Goal: Task Accomplishment & Management: Manage account settings

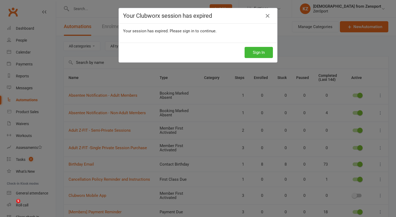
select select "50"
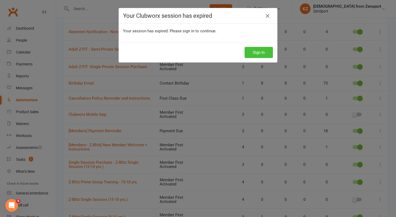
click at [251, 50] on button "Sign In" at bounding box center [258, 52] width 28 height 11
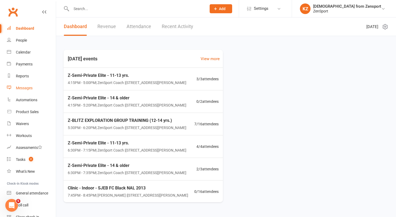
click at [24, 87] on div "Messages" at bounding box center [24, 88] width 17 height 4
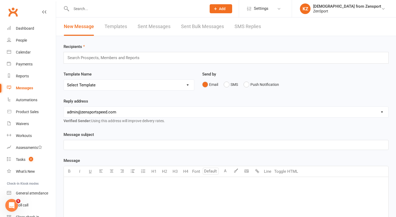
click at [119, 27] on link "Templates" at bounding box center [116, 26] width 22 height 18
select select "100"
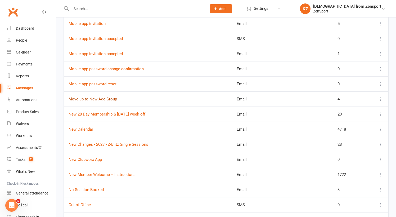
scroll to position [827, 0]
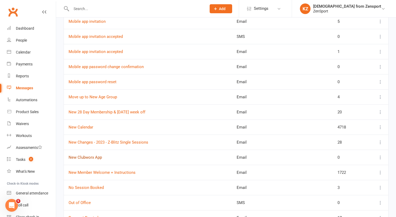
click at [92, 156] on link "New Clubworx App" at bounding box center [85, 157] width 33 height 5
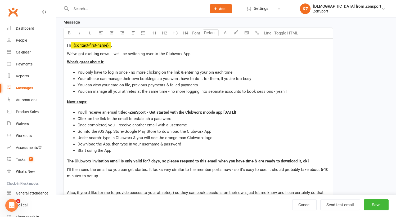
scroll to position [98, 0]
click at [198, 51] on p "We've got exciting news... we'll be switching over to the Clubworx App." at bounding box center [198, 53] width 262 height 6
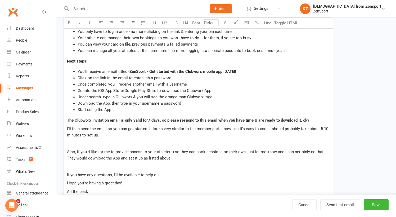
scroll to position [142, 0]
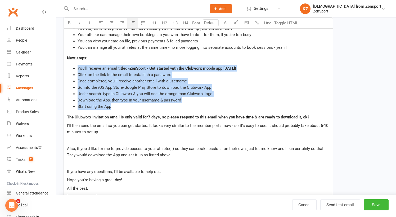
drag, startPoint x: 116, startPoint y: 108, endPoint x: 74, endPoint y: 68, distance: 58.2
click at [74, 68] on ul "You'll receive an email titled - ZenSport - Get started with the Clubworx mobil…" at bounding box center [198, 87] width 262 height 44
click at [137, 108] on li "Start using the App" at bounding box center [204, 106] width 252 height 6
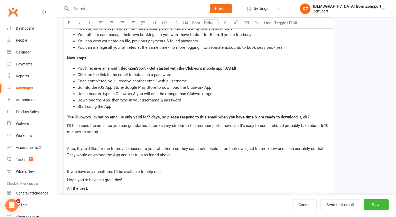
click at [107, 131] on p "I'll then send the email so you can get started. It looks very similar to the m…" at bounding box center [198, 128] width 262 height 13
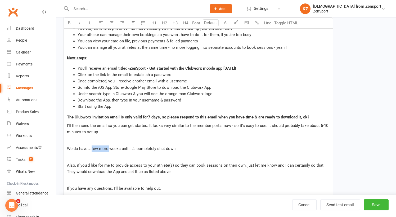
drag, startPoint x: 109, startPoint y: 148, endPoint x: 92, endPoint y: 148, distance: 16.7
click at [92, 148] on span "We do have a few more weeks until it's completely shut down" at bounding box center [121, 148] width 108 height 5
click at [171, 149] on p "We do have a month or so until it's completely shut down" at bounding box center [198, 148] width 262 height 6
click at [91, 141] on p "﻿" at bounding box center [198, 140] width 262 height 6
click at [79, 157] on p at bounding box center [198, 156] width 262 height 6
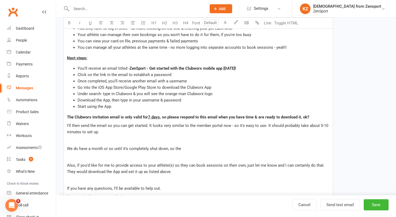
drag, startPoint x: 184, startPoint y: 148, endPoint x: 61, endPoint y: 139, distance: 124.1
click at [61, 139] on div "Template Name New Clubworx App Send by Email SMS Push Notification Category Man…" at bounding box center [198, 95] width 277 height 400
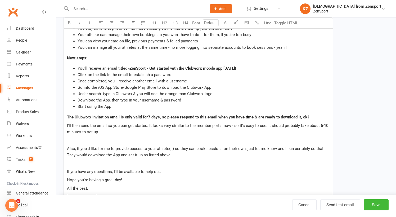
click at [72, 137] on p at bounding box center [198, 140] width 262 height 6
click at [382, 205] on button "Save" at bounding box center [376, 204] width 25 height 11
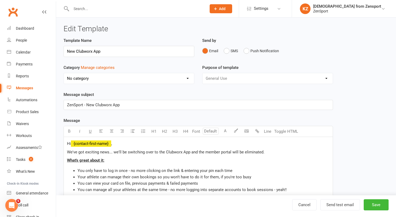
select select "100"
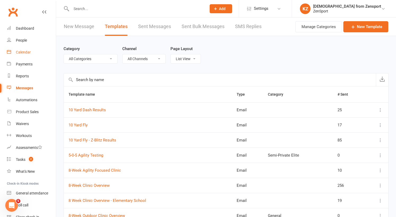
click at [26, 52] on div "Calendar" at bounding box center [23, 52] width 15 height 4
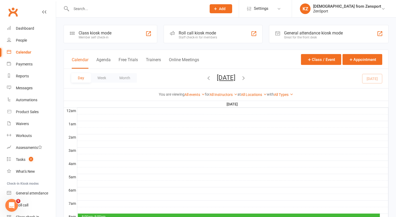
click at [235, 77] on button "Monday, Oct 13, 2025" at bounding box center [226, 77] width 19 height 7
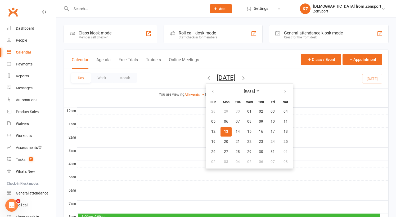
click at [275, 71] on div "Day Week Month Monday, Oct 13, 2025 October 2025 Sun Mon Tue Wed Thu Fri Sat 28…" at bounding box center [226, 78] width 324 height 19
click at [275, 79] on div "Day Week Month Monday, Oct 13, 2025 October 2025 Sun Mon Tue Wed Thu Fri Sat 28…" at bounding box center [226, 78] width 324 height 19
click at [155, 140] on div at bounding box center [232, 137] width 311 height 6
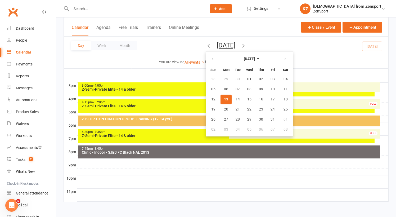
scroll to position [228, 0]
click at [225, 43] on button "Monday, Oct 13, 2025" at bounding box center [226, 45] width 19 height 7
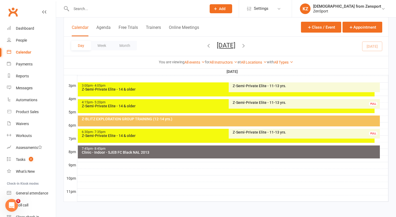
click at [247, 130] on div "Z-Semi-Private Elite - 11-13 yrs." at bounding box center [305, 132] width 146 height 4
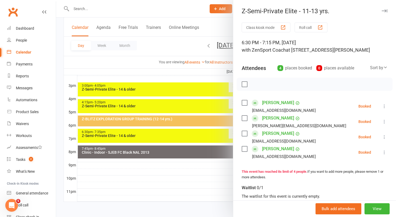
click at [201, 130] on div at bounding box center [226, 108] width 340 height 217
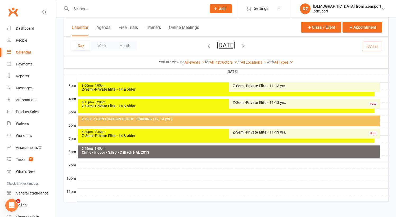
click at [207, 130] on div "6:30pm - 7:35pm" at bounding box center [227, 131] width 292 height 3
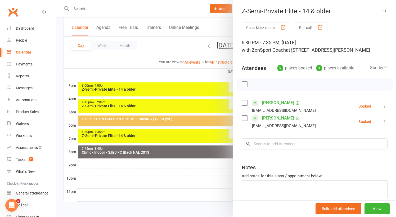
click at [170, 176] on div at bounding box center [226, 108] width 340 height 217
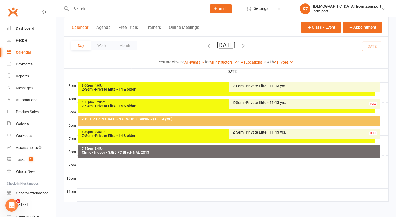
click at [258, 99] on div "Z-Semi-Private Elite - 11-13 yrs. FULL" at bounding box center [304, 104] width 151 height 10
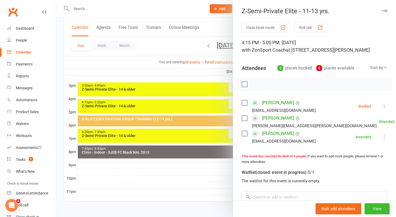
click at [246, 101] on label at bounding box center [244, 102] width 5 height 5
click at [291, 83] on icon "button" at bounding box center [289, 84] width 4 height 5
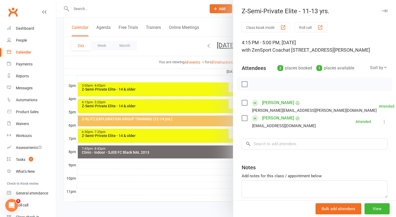
click at [157, 167] on div at bounding box center [226, 108] width 340 height 217
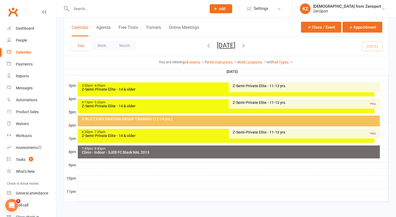
click at [98, 6] on input "text" at bounding box center [136, 8] width 133 height 7
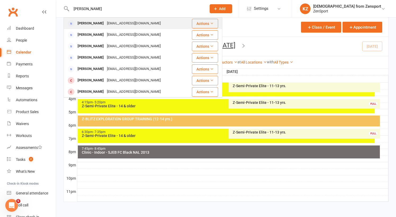
type input "tamara"
click at [89, 23] on div "Tamara McGovern" at bounding box center [90, 24] width 29 height 8
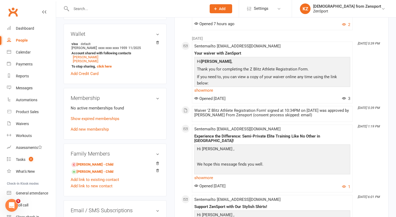
scroll to position [145, 0]
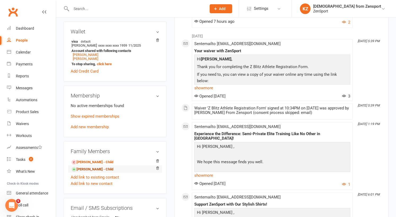
click at [96, 169] on link "Emma McGovern - Child" at bounding box center [92, 169] width 42 height 6
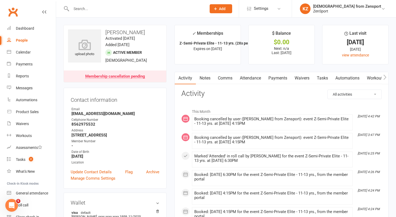
click at [222, 76] on link "Comms" at bounding box center [225, 78] width 22 height 12
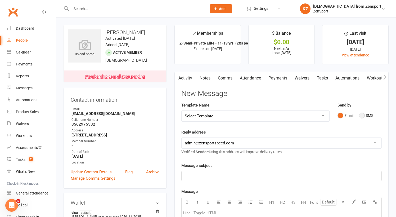
click at [362, 112] on button "SMS" at bounding box center [366, 115] width 14 height 10
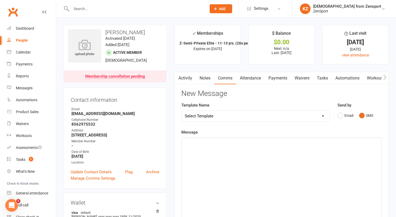
click at [195, 140] on p "﻿" at bounding box center [281, 142] width 193 height 6
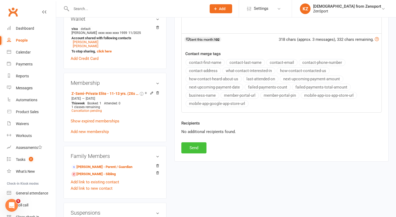
scroll to position [188, 0]
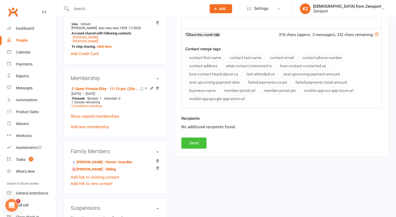
click at [194, 144] on button "Send" at bounding box center [193, 142] width 25 height 11
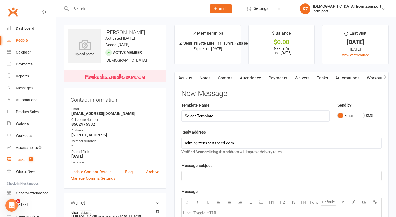
click at [22, 159] on div "Tasks" at bounding box center [21, 159] width 10 height 4
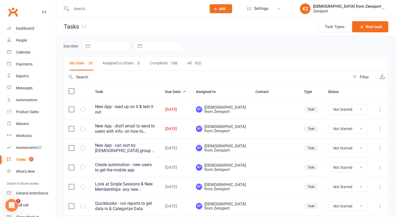
click at [87, 11] on input "text" at bounding box center [136, 8] width 133 height 7
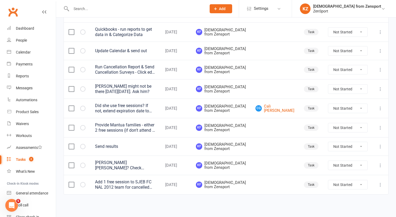
scroll to position [210, 0]
click at [25, 123] on div "Waivers" at bounding box center [22, 123] width 13 height 4
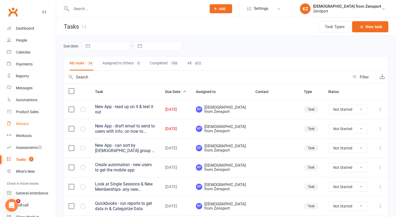
select select "100"
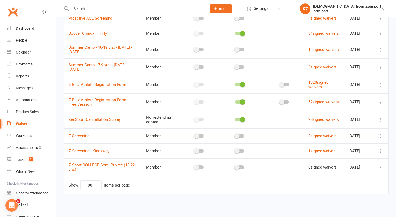
scroll to position [210, 0]
click at [119, 97] on link "Z Blitz Athlete Registration Form - Free Session" at bounding box center [99, 101] width 60 height 9
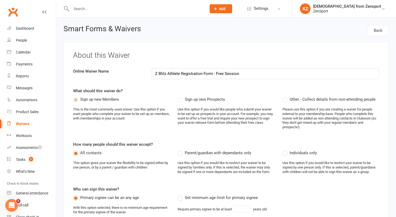
select select "applies_to_all_signees"
select select "select"
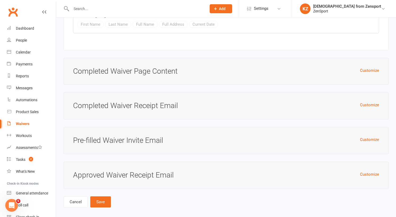
scroll to position [2556, 0]
click at [107, 196] on button "Save" at bounding box center [100, 201] width 21 height 11
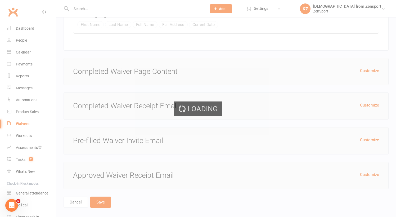
select select "100"
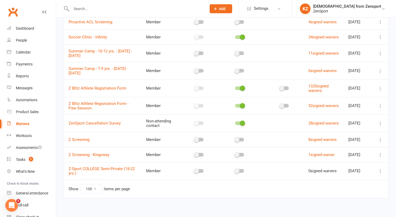
scroll to position [190, 0]
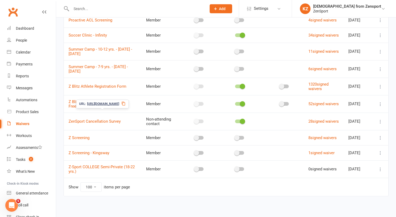
click at [119, 103] on span "https://app.clubworx.com/s/ewSkwchs" at bounding box center [103, 103] width 32 height 5
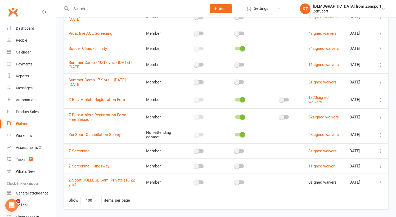
scroll to position [182, 0]
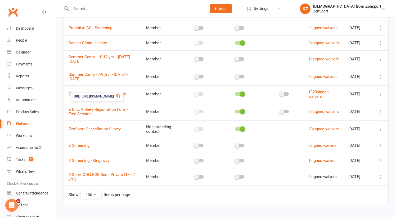
click at [112, 94] on span "https://app.clubworx.com/s/bz3s3a" at bounding box center [98, 96] width 32 height 5
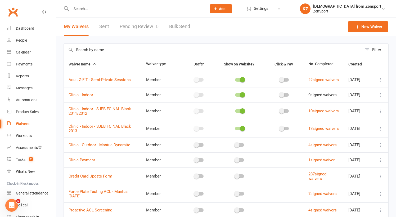
scroll to position [0, 0]
click at [139, 26] on link "Pending Review 0" at bounding box center [139, 26] width 39 height 18
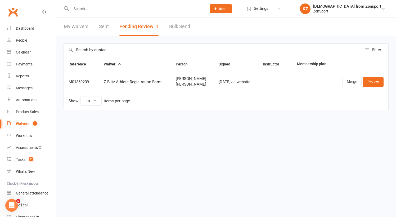
click at [139, 26] on button "Pending Review 1" at bounding box center [138, 26] width 39 height 18
click at [353, 79] on link "Merge" at bounding box center [351, 82] width 19 height 10
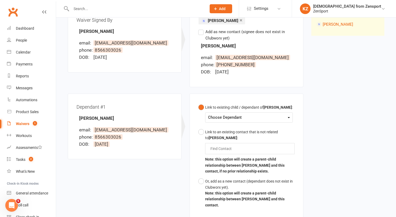
scroll to position [77, 0]
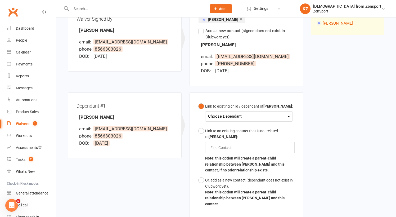
click at [219, 113] on div "Choose Dependant" at bounding box center [249, 116] width 82 height 7
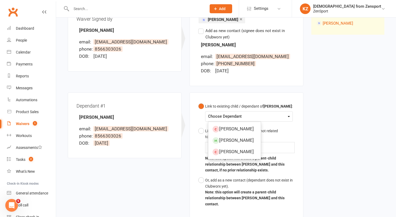
click at [190, 122] on div "Link to existing child / dependant of Kristen Monteiro : Choose Dependant Ashle…" at bounding box center [246, 154] width 114 height 125
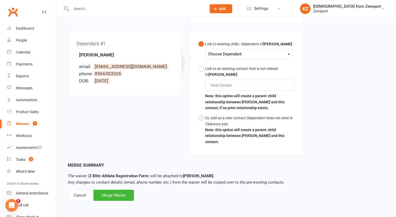
scroll to position [142, 0]
click at [202, 114] on button "Or, add as a new contact (dependant does not exist in Clubworx yet). Note: this…" at bounding box center [246, 130] width 96 height 34
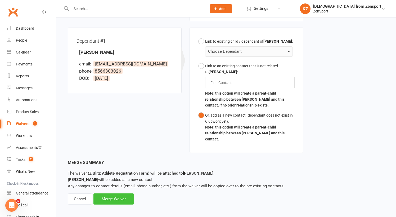
click at [109, 194] on div "Merge Waiver" at bounding box center [113, 198] width 40 height 11
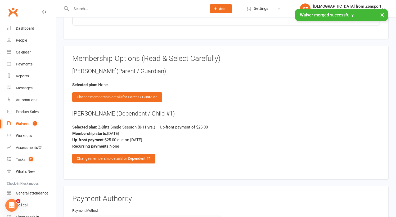
scroll to position [778, 0]
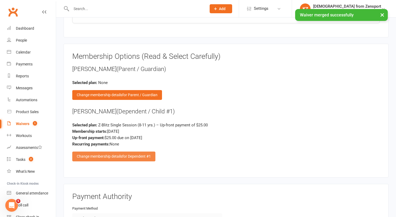
click at [118, 151] on div "Change membership details for Dependent #1" at bounding box center [113, 156] width 83 height 10
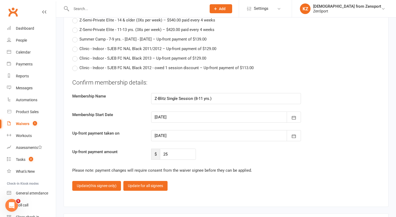
scroll to position [1282, 0]
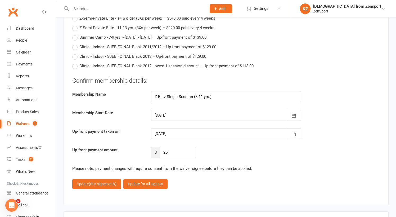
click at [175, 110] on div at bounding box center [226, 115] width 150 height 11
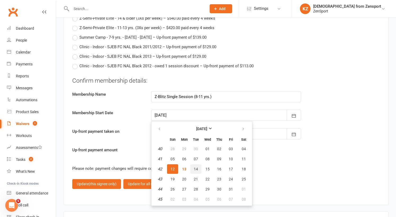
click at [197, 167] on span "14" at bounding box center [196, 169] width 4 height 4
type input "14 Oct 2025"
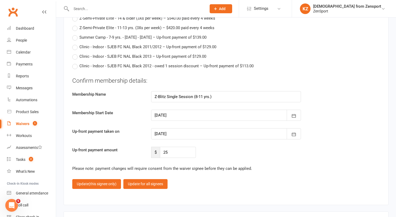
type input "14 Oct 2025"
click at [96, 182] on span "(this signee only)" at bounding box center [103, 184] width 28 height 4
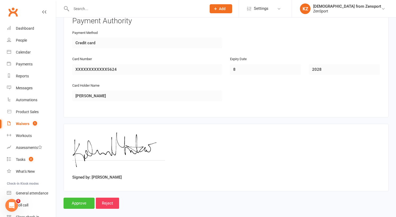
scroll to position [953, 0]
click at [74, 198] on input "Approve" at bounding box center [79, 203] width 31 height 11
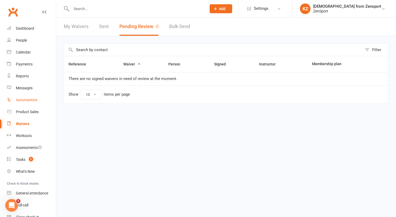
click at [28, 101] on div "Automations" at bounding box center [26, 100] width 21 height 4
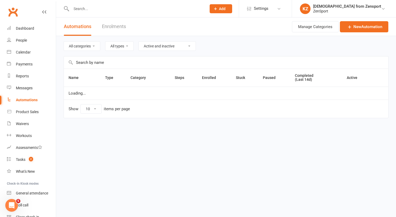
select select "50"
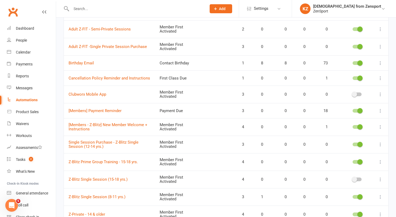
scroll to position [104, 0]
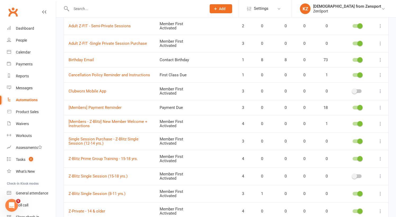
click at [361, 90] on div at bounding box center [356, 91] width 9 height 4
click at [352, 90] on input "checkbox" at bounding box center [352, 90] width 0 height 0
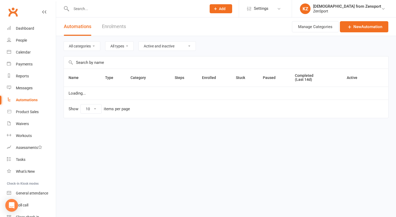
select select "50"
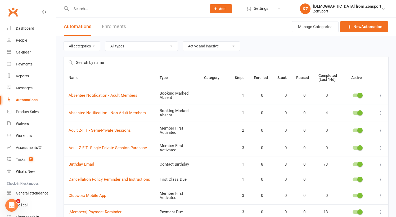
click at [95, 9] on input "text" at bounding box center [136, 8] width 133 height 7
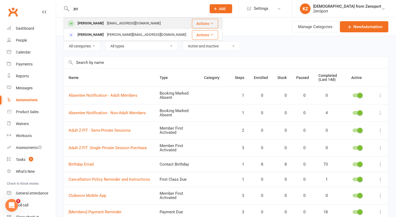
type input "jez"
click at [95, 21] on div "[PERSON_NAME]" at bounding box center [90, 24] width 29 height 8
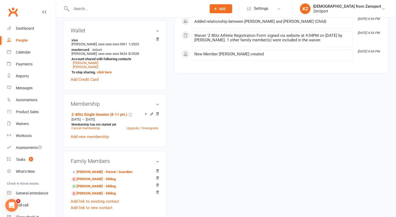
scroll to position [170, 0]
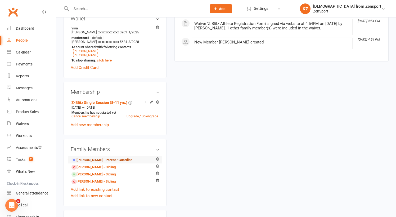
click at [103, 159] on link "[PERSON_NAME] - Parent / Guardian" at bounding box center [101, 160] width 61 height 6
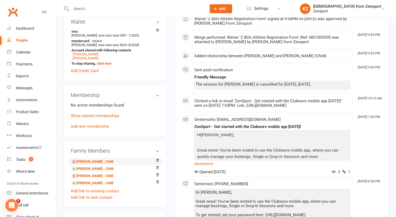
scroll to position [154, 0]
click at [99, 182] on link "Jez Monteiro - Child" at bounding box center [92, 184] width 42 height 6
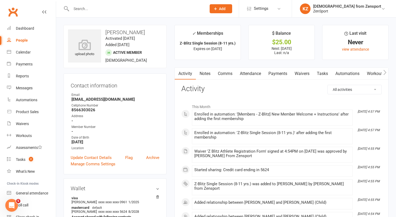
click at [348, 73] on link "Automations" at bounding box center [347, 73] width 31 height 12
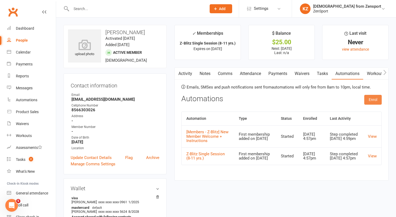
click at [370, 98] on button "Enrol" at bounding box center [372, 100] width 17 height 10
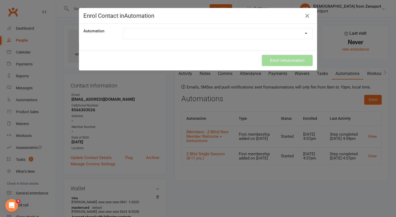
select select "9808"
click at [268, 59] on button "Enrol in Automation" at bounding box center [287, 60] width 51 height 11
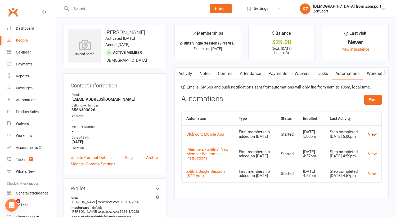
click at [374, 137] on link "View" at bounding box center [372, 134] width 9 height 5
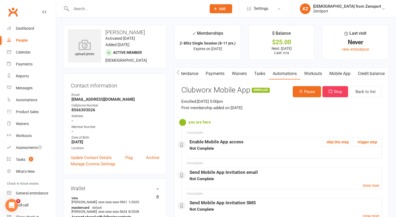
scroll to position [0, 65]
click at [344, 70] on link "Mobile App" at bounding box center [339, 73] width 29 height 12
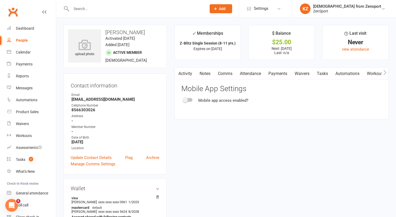
click at [342, 72] on link "Automations" at bounding box center [347, 73] width 31 height 12
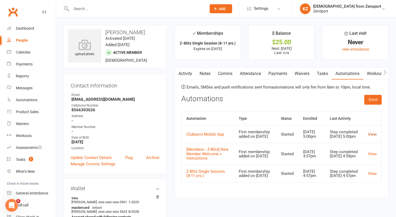
click at [371, 137] on link "View" at bounding box center [372, 134] width 9 height 5
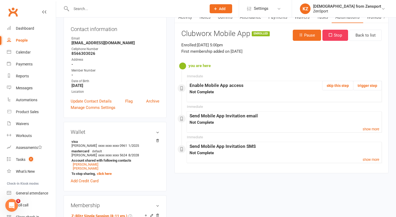
scroll to position [57, 0]
click at [365, 84] on button "trigger step" at bounding box center [367, 85] width 29 height 10
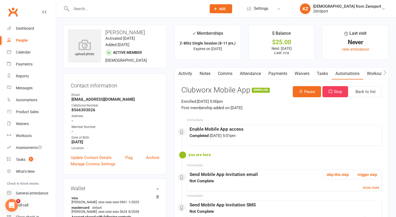
click at [352, 71] on link "Automations" at bounding box center [347, 73] width 31 height 12
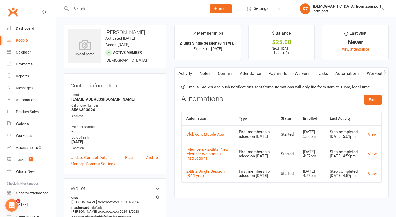
click at [373, 72] on link "Workouts" at bounding box center [375, 73] width 25 height 12
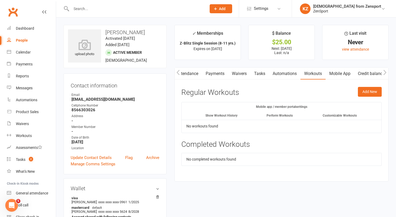
scroll to position [0, 65]
click at [340, 72] on link "Mobile App" at bounding box center [339, 73] width 29 height 12
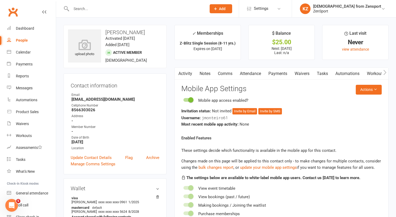
click at [345, 72] on link "Automations" at bounding box center [347, 73] width 31 height 12
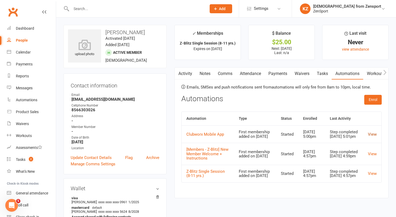
click at [372, 136] on link "View" at bounding box center [372, 134] width 9 height 5
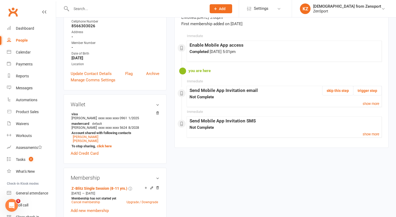
scroll to position [85, 0]
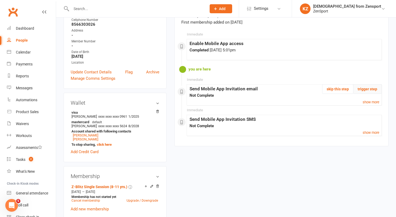
click at [364, 86] on button "trigger step" at bounding box center [367, 89] width 29 height 10
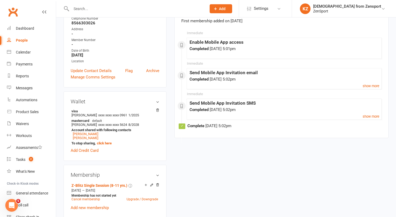
scroll to position [88, 0]
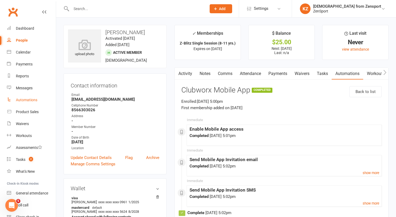
click at [28, 98] on div "Automations" at bounding box center [26, 100] width 21 height 4
select select "50"
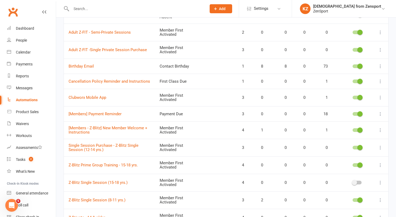
scroll to position [92, 0]
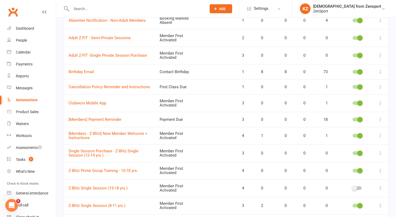
click at [355, 101] on div at bounding box center [356, 103] width 9 height 4
click at [352, 102] on input "checkbox" at bounding box center [352, 102] width 0 height 0
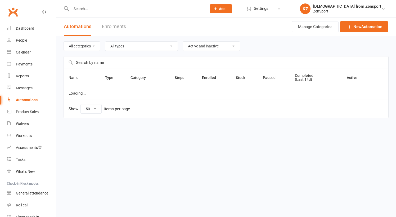
select select "50"
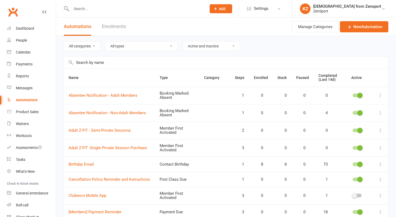
select select "50"
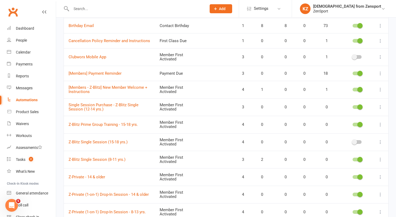
scroll to position [134, 0]
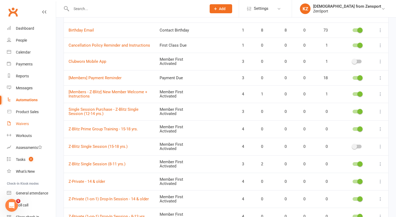
click at [25, 123] on div "Waivers" at bounding box center [22, 123] width 13 height 4
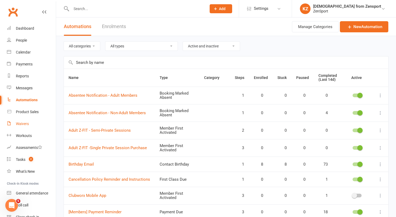
select select "100"
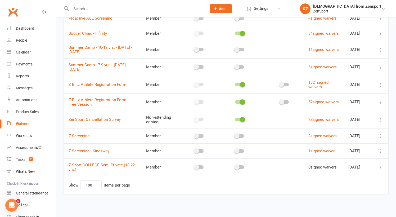
scroll to position [210, 0]
click at [99, 82] on link "Z Blitz Athlete Registration Form" at bounding box center [98, 84] width 58 height 5
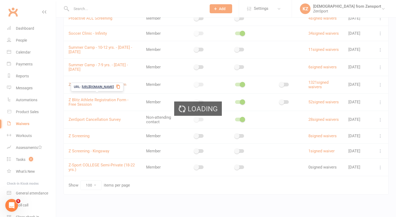
select select "applies_to_all_signees"
select select "select"
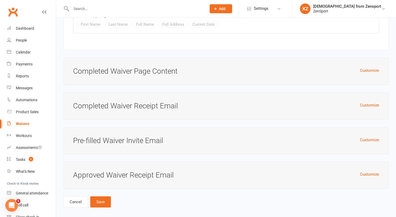
scroll to position [3079, 0]
click at [367, 68] on button "Customize" at bounding box center [369, 71] width 19 height 6
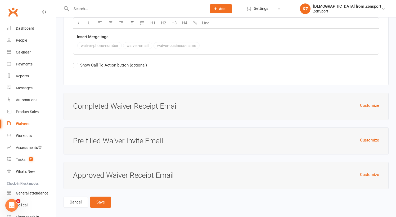
scroll to position [3275, 0]
click at [364, 102] on button "Customize" at bounding box center [369, 105] width 19 height 6
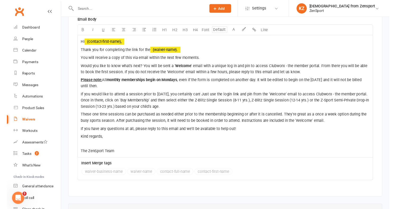
scroll to position [3437, 0]
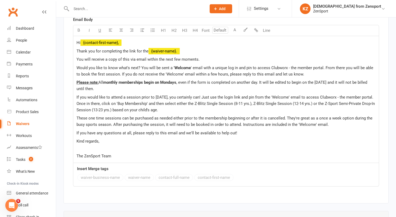
click at [103, 99] on span "If you would like to attend a session prior to Monday, you certainly can! Just …" at bounding box center [225, 103] width 299 height 17
click at [188, 98] on p "If you would like to attend a session prior to Monday, you certainly can! Just …" at bounding box center [225, 103] width 299 height 19
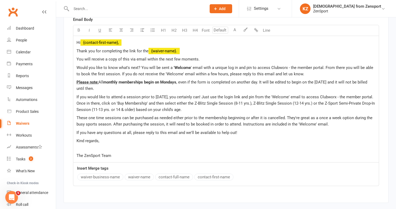
click at [337, 95] on span "If you would like to attend a session prior to Monday, you certainly can! Just …" at bounding box center [225, 103] width 299 height 17
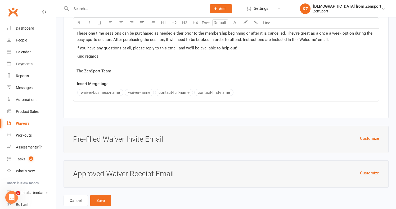
scroll to position [3526, 0]
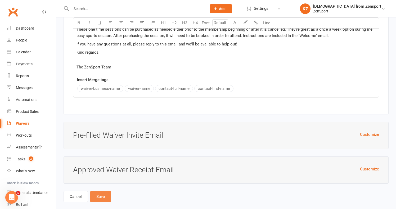
click at [103, 191] on button "Save" at bounding box center [100, 196] width 21 height 11
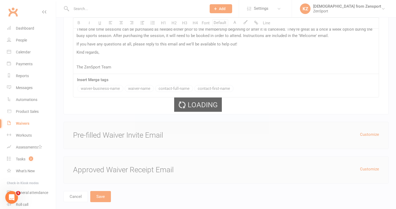
select select "100"
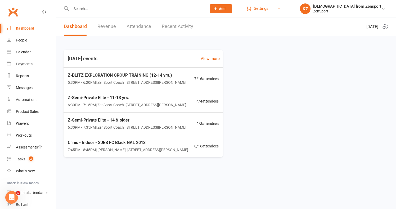
click at [268, 6] on span "Settings" at bounding box center [261, 9] width 15 height 12
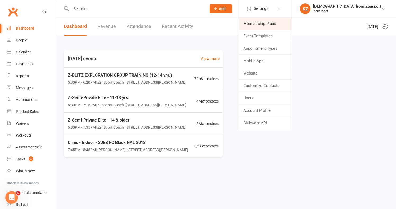
click at [284, 21] on link "Membership Plans" at bounding box center [265, 23] width 53 height 12
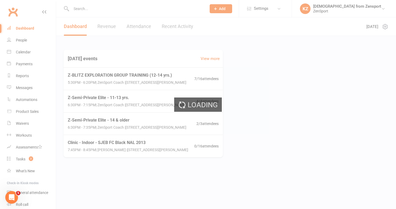
select select "100"
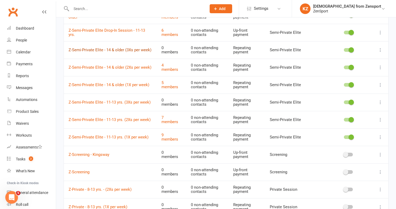
scroll to position [70, 0]
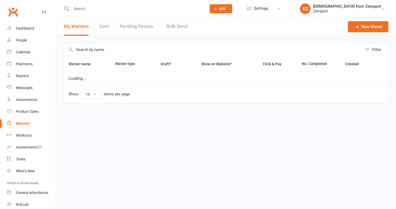
select select "100"
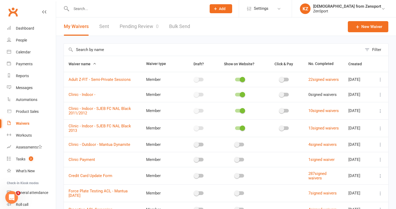
click at [90, 13] on div at bounding box center [133, 8] width 139 height 17
click at [85, 11] on input "text" at bounding box center [136, 8] width 133 height 7
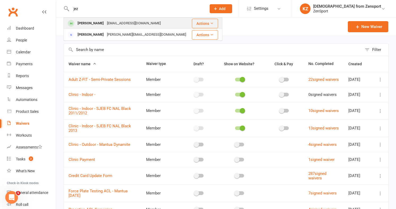
type input "jez"
click at [105, 23] on div "[EMAIL_ADDRESS][DOMAIN_NAME]" at bounding box center [133, 24] width 57 height 8
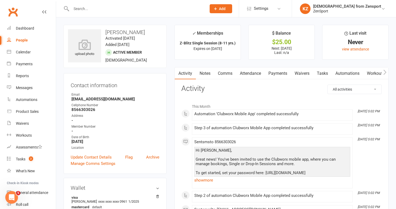
click at [282, 69] on link "Payments" at bounding box center [278, 73] width 26 height 12
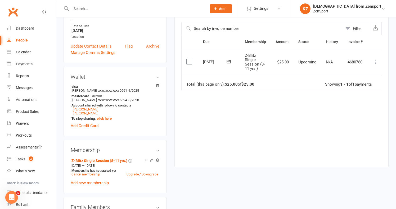
scroll to position [112, 0]
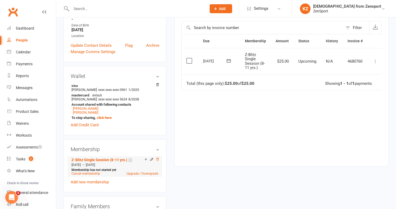
click at [158, 158] on icon at bounding box center [158, 160] width 4 height 4
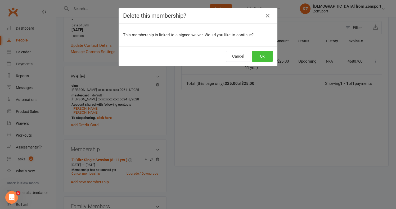
click at [261, 53] on button "Ok" at bounding box center [262, 56] width 21 height 11
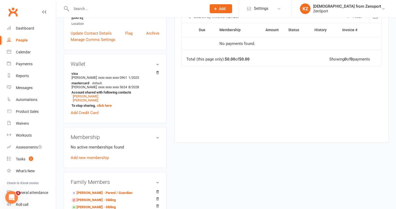
scroll to position [123, 0]
click at [137, 86] on span "8/2028" at bounding box center [133, 87] width 11 height 4
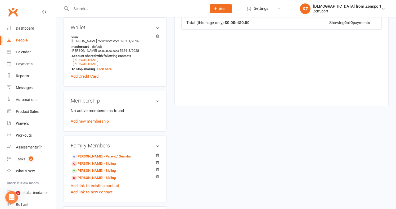
scroll to position [170, 0]
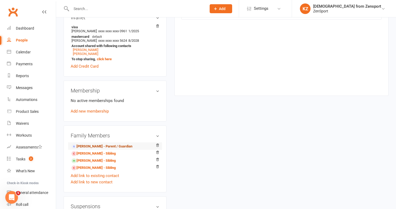
click at [110, 145] on link "Kristen Monteiro - Parent / Guardian" at bounding box center [101, 147] width 61 height 6
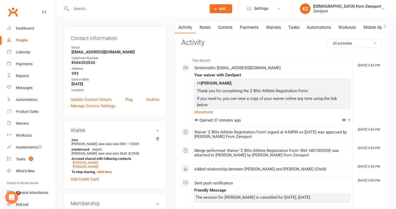
scroll to position [55, 0]
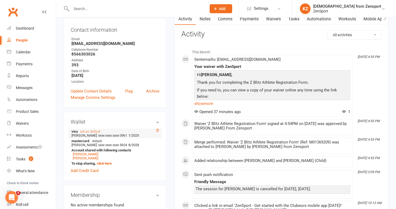
click at [158, 130] on icon at bounding box center [157, 130] width 3 height 3
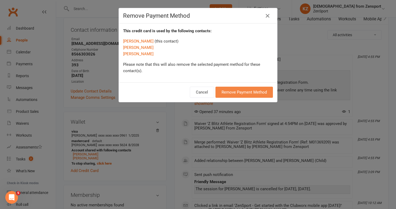
click at [227, 90] on button "Remove Payment Method" at bounding box center [243, 92] width 57 height 11
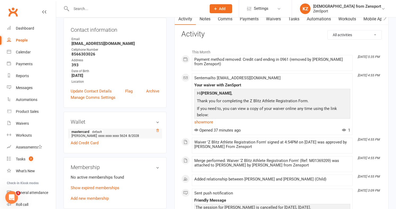
click at [157, 129] on icon at bounding box center [157, 130] width 3 height 3
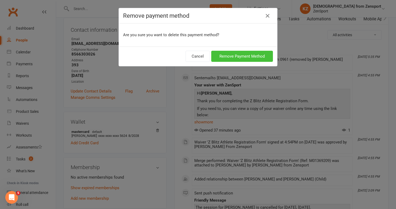
click at [233, 55] on button "Remove Payment Method" at bounding box center [242, 56] width 62 height 11
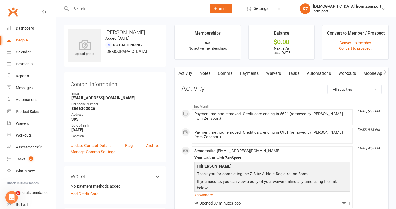
click at [372, 72] on link "Mobile App" at bounding box center [374, 73] width 29 height 12
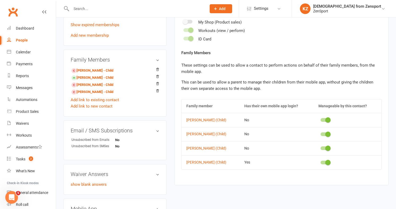
scroll to position [215, 0]
click at [322, 161] on div at bounding box center [324, 163] width 9 height 4
click at [320, 162] on input "checkbox" at bounding box center [320, 162] width 0 height 0
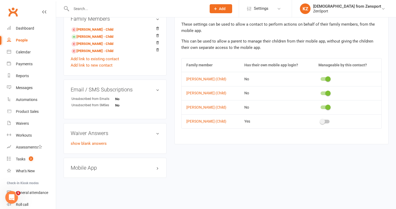
scroll to position [259, 0]
click at [328, 120] on div at bounding box center [324, 122] width 9 height 4
click at [320, 121] on input "checkbox" at bounding box center [320, 121] width 0 height 0
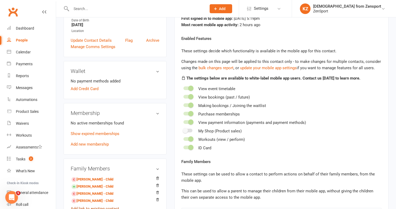
scroll to position [192, 0]
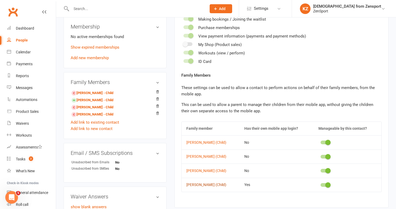
click at [208, 183] on link "[PERSON_NAME] (Child)" at bounding box center [210, 185] width 48 height 4
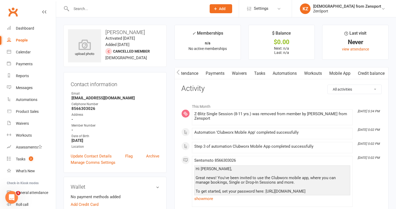
scroll to position [0, 65]
click at [343, 70] on link "Mobile App" at bounding box center [339, 73] width 29 height 12
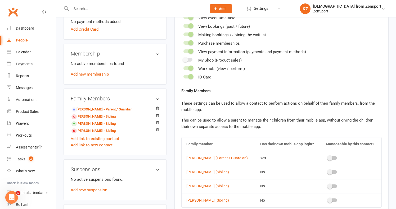
scroll to position [194, 0]
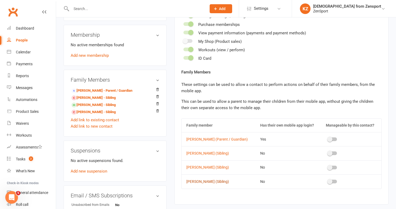
click at [215, 180] on link "Milo Monteiro (Sibling)" at bounding box center [218, 182] width 64 height 4
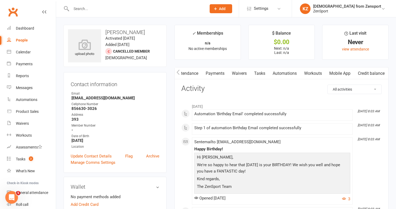
scroll to position [0, 65]
click at [341, 70] on link "Mobile App" at bounding box center [339, 73] width 29 height 12
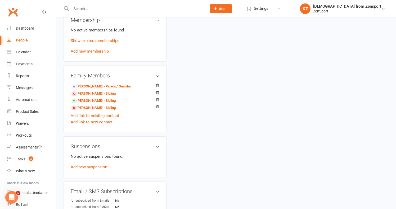
scroll to position [215, 0]
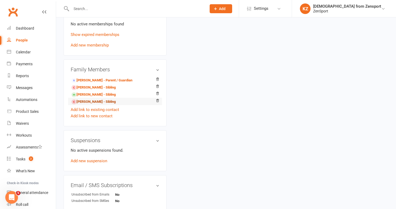
click at [106, 100] on link "Jez Monteiro - Sibling" at bounding box center [93, 102] width 44 height 6
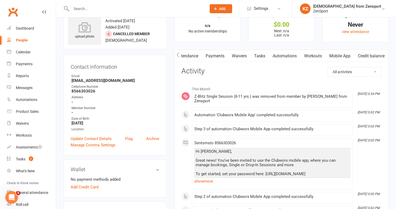
scroll to position [0, 65]
click at [344, 54] on link "Mobile App" at bounding box center [339, 56] width 29 height 12
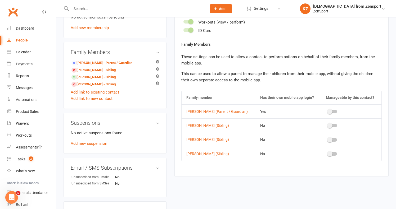
scroll to position [220, 0]
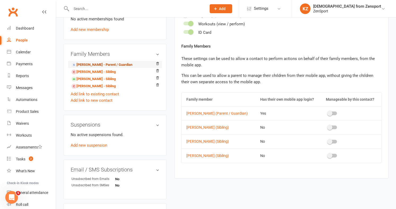
click at [124, 64] on link "Kristen Monteiro - Parent / Guardian" at bounding box center [101, 65] width 61 height 6
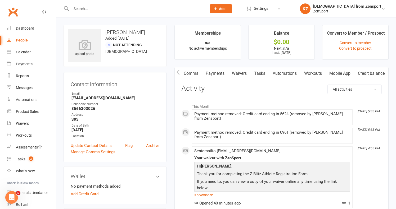
scroll to position [0, 36]
click at [343, 70] on link "Mobile App" at bounding box center [339, 73] width 29 height 12
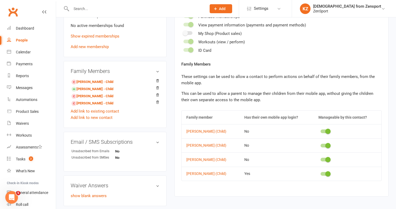
scroll to position [204, 0]
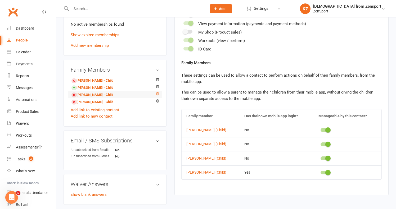
click at [158, 92] on icon at bounding box center [157, 93] width 3 height 3
click at [92, 92] on link "[PERSON_NAME] - Child" at bounding box center [92, 95] width 42 height 6
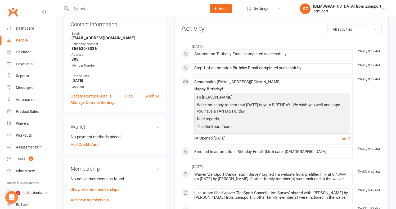
scroll to position [60, 0]
click at [153, 95] on link "Archive" at bounding box center [152, 96] width 13 height 6
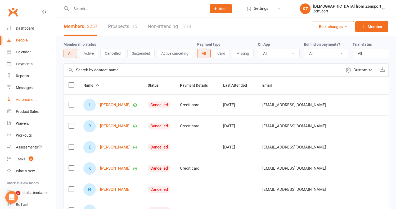
click at [28, 101] on div "Automations" at bounding box center [26, 100] width 21 height 4
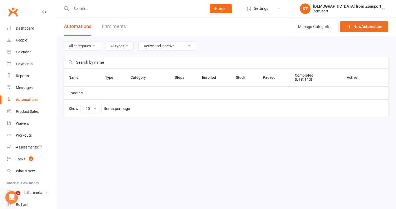
select select "50"
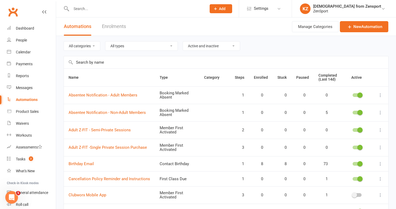
scroll to position [32, 0]
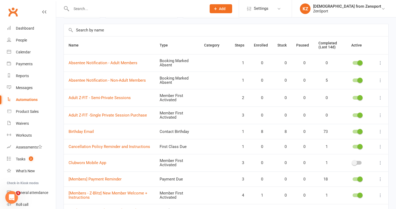
click at [361, 161] on div at bounding box center [356, 163] width 9 height 4
click at [352, 162] on input "checkbox" at bounding box center [352, 162] width 0 height 0
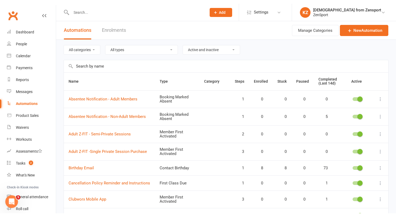
scroll to position [0, 0]
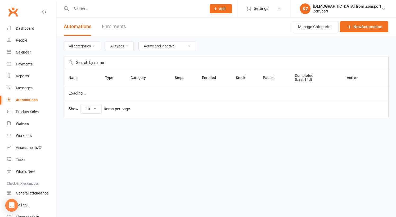
select select "50"
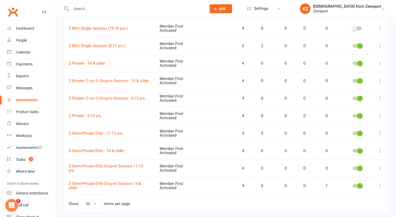
scroll to position [254, 0]
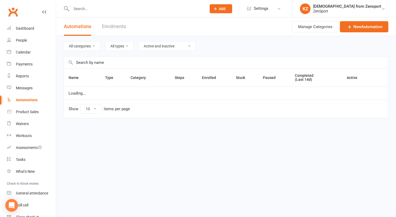
select select "50"
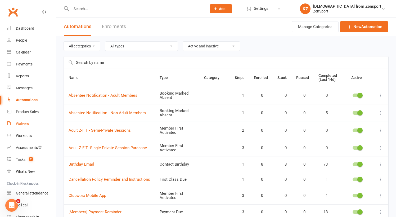
click at [22, 122] on div "Waivers" at bounding box center [22, 123] width 13 height 4
select select "100"
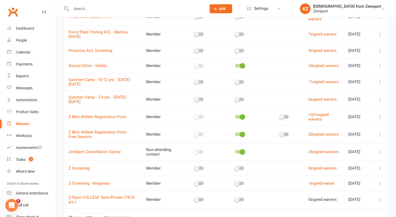
scroll to position [159, 0]
click at [114, 119] on span "https://app.clubworx.com/s/bz3s3a" at bounding box center [98, 119] width 32 height 5
click at [26, 99] on div "Automations" at bounding box center [26, 100] width 21 height 4
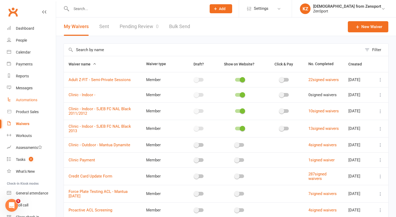
select select "50"
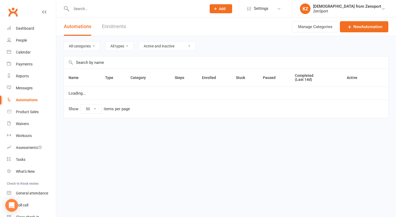
select select "50"
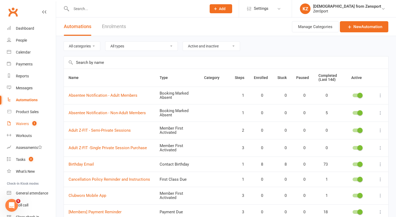
click at [25, 121] on div "Waivers" at bounding box center [22, 123] width 13 height 4
select select "100"
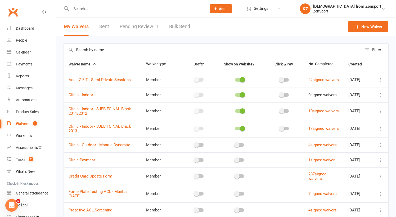
click at [131, 25] on link "Pending Review 1" at bounding box center [139, 26] width 39 height 18
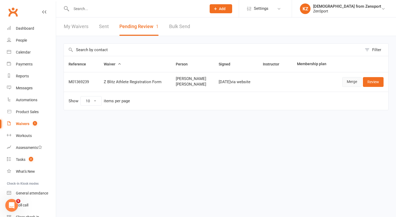
click at [349, 80] on link "Merge" at bounding box center [351, 82] width 19 height 10
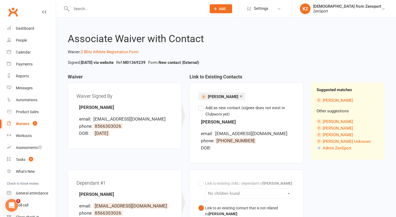
click at [239, 94] on link "×" at bounding box center [240, 96] width 3 height 8
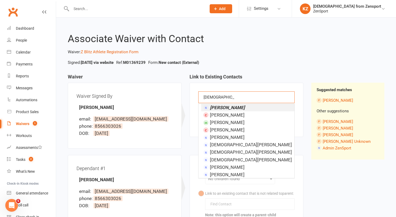
type input "kristen monteiro"
click at [237, 105] on em "[PERSON_NAME]" at bounding box center [227, 107] width 35 height 5
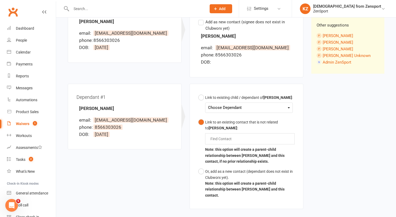
scroll to position [86, 0]
click at [201, 169] on button "Or, add as a new contact (dependant does not exist in Clubworx yet). Note: this…" at bounding box center [246, 183] width 96 height 34
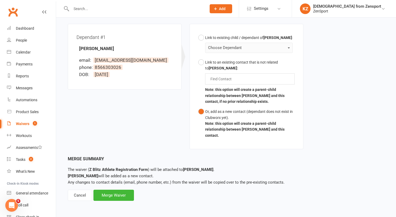
scroll to position [148, 0]
click at [119, 189] on div "Merge Waiver" at bounding box center [113, 194] width 40 height 11
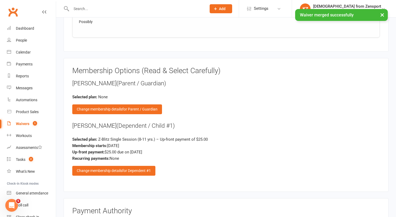
scroll to position [800, 0]
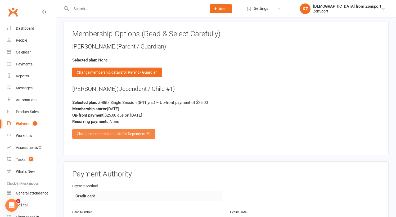
click at [128, 132] on span "for Dependent #1" at bounding box center [136, 134] width 29 height 4
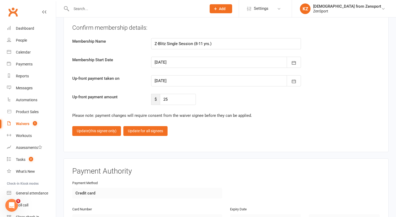
scroll to position [1336, 0]
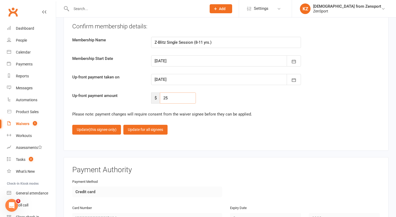
click at [172, 92] on input "25" at bounding box center [178, 97] width 36 height 11
type input "2"
type input "0"
click at [102, 127] on span "(this signee only)" at bounding box center [103, 129] width 28 height 4
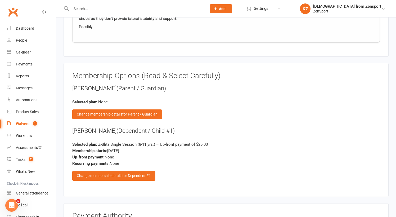
scroll to position [763, 0]
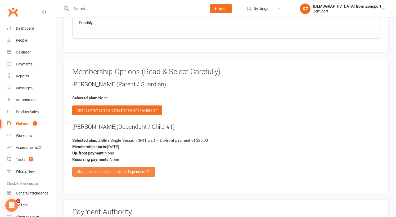
click at [137, 169] on span "for Dependent #1" at bounding box center [136, 171] width 29 height 4
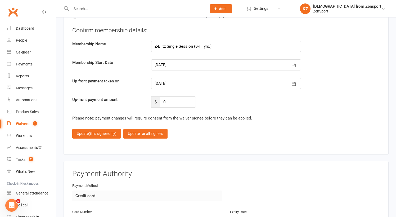
scroll to position [1329, 0]
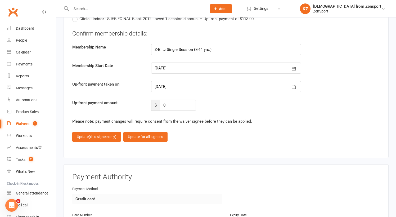
click at [186, 62] on div at bounding box center [226, 67] width 150 height 11
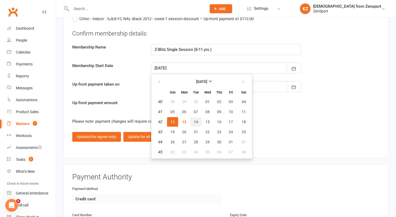
click at [197, 120] on span "14" at bounding box center [196, 122] width 4 height 4
type input "14 Oct 2025"
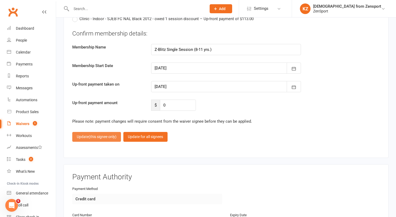
click at [101, 134] on span "(this signee only)" at bounding box center [103, 136] width 28 height 4
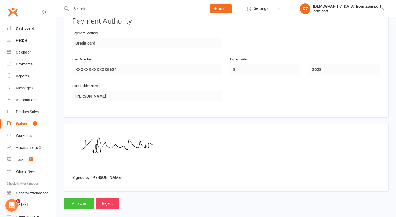
scroll to position [953, 0]
click at [81, 198] on input "Approve" at bounding box center [79, 203] width 31 height 11
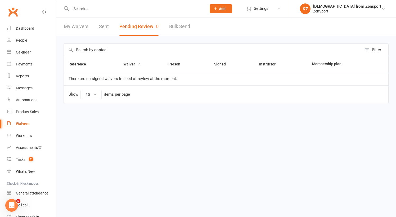
click at [102, 10] on input "text" at bounding box center [136, 8] width 133 height 7
type input "milo"
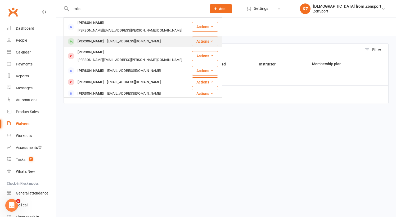
click at [99, 38] on div "[PERSON_NAME]" at bounding box center [90, 42] width 29 height 8
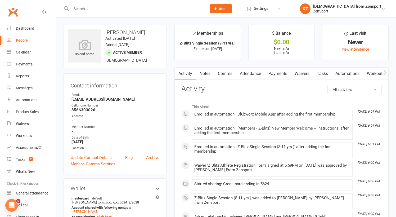
click at [278, 71] on link "Payments" at bounding box center [278, 73] width 26 height 12
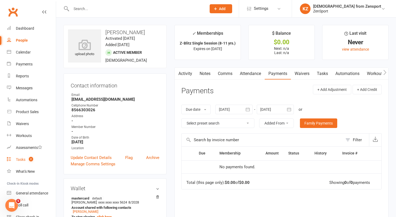
click at [22, 158] on div "Tasks" at bounding box center [21, 159] width 10 height 4
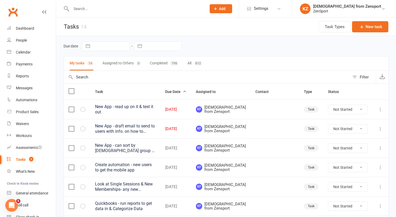
click at [145, 152] on div "New App - can sort by [DEMOGRAPHIC_DATA] group or Z-Blitz & Click on Day ([DATE…" at bounding box center [125, 148] width 61 height 11
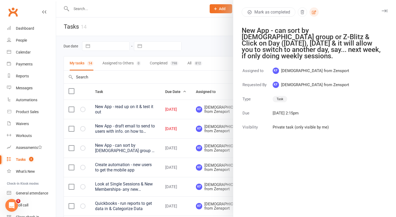
click at [314, 11] on icon "button" at bounding box center [314, 12] width 4 height 4
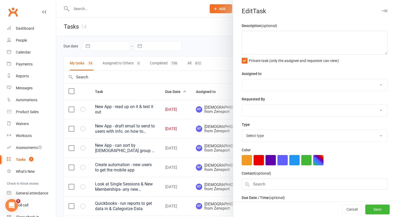
type textarea "New App - can sort by [DEMOGRAPHIC_DATA] group or Z-Blitz & Click on Day ([DATE…"
select select "43198"
type input "[DATE]"
type input "2:15pm"
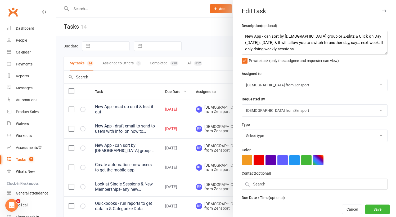
select select "9788"
click at [244, 37] on textarea "New App - can sort by [DEMOGRAPHIC_DATA] group or Z-Blitz & Click on Day ([DATE…" at bounding box center [315, 43] width 146 height 24
click at [281, 38] on textarea "Send email New App - can sort by [DEMOGRAPHIC_DATA] group or Z-Blitz & Click on…" at bounding box center [315, 43] width 146 height 24
click at [320, 48] on textarea "Send email New App features: can sort by 11-13 yr. old group or Z-Blitz & Click…" at bounding box center [315, 43] width 146 height 24
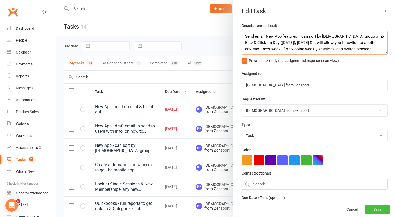
type textarea "Send email New App features: can sort by [DEMOGRAPHIC_DATA] group or Z-Blitz & …"
click at [374, 208] on button "Save" at bounding box center [377, 210] width 24 height 10
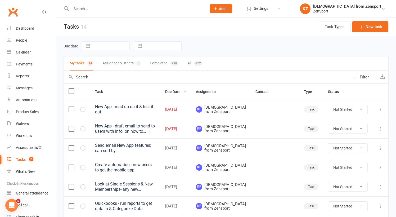
click at [218, 10] on icon at bounding box center [215, 8] width 5 height 5
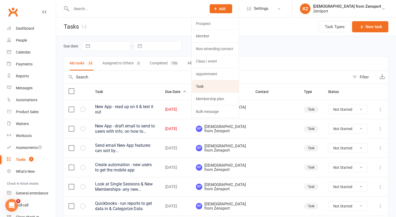
click at [235, 83] on link "Task" at bounding box center [215, 86] width 47 height 12
select select "43198"
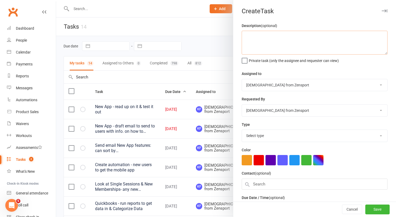
click at [255, 38] on textarea at bounding box center [315, 43] width 146 height 24
type textarea "Z"
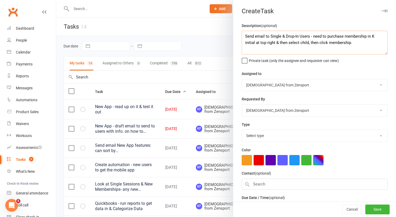
click at [317, 43] on textarea "Send email to Single & Drop-In Users - need to purchase membership in K initial…" at bounding box center [315, 43] width 146 height 24
click at [350, 42] on textarea "Send email to Single & Drop-In Users - need to purchase membership in K initial…" at bounding box center [315, 43] width 146 height 24
type textarea "Send email to Single & Drop-In Users - need to purchase membership in K initial…"
click at [245, 60] on label "Private task (only the assignee and requester can view)" at bounding box center [290, 59] width 97 height 5
click at [245, 57] on input "Private task (only the assignee and requester can view)" at bounding box center [290, 57] width 97 height 0
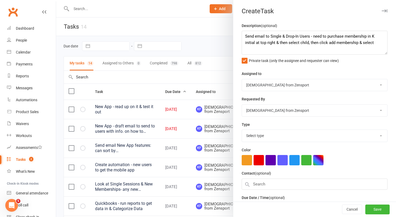
select select "9788"
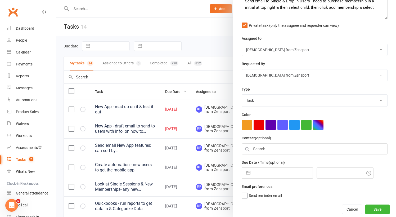
select select "8"
select select "2025"
select select "9"
select select "2025"
select select "10"
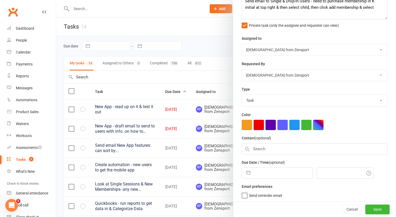
select select "2025"
click at [268, 174] on input "text" at bounding box center [283, 172] width 60 height 11
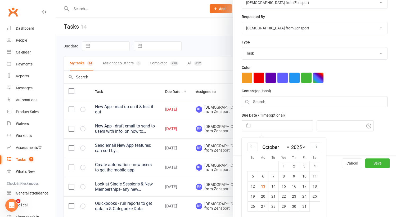
scroll to position [82, 0]
click at [305, 184] on td "17" at bounding box center [304, 186] width 10 height 10
type input "17 Oct 2025"
type input "6:45pm"
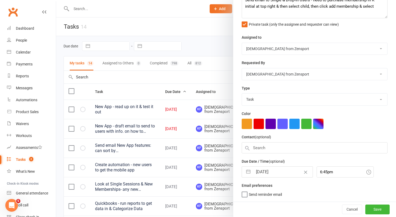
scroll to position [35, 0]
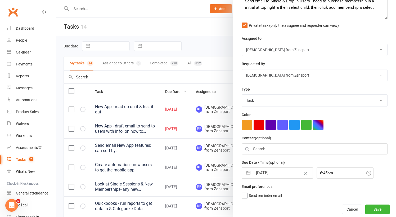
click at [257, 193] on span "Send reminder email" at bounding box center [265, 194] width 33 height 6
click at [257, 191] on input "Send reminder email" at bounding box center [262, 191] width 40 height 0
click at [374, 207] on button "Save" at bounding box center [377, 210] width 24 height 10
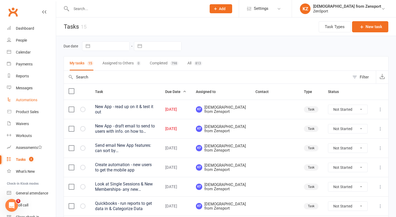
click at [26, 100] on div "Automations" at bounding box center [26, 100] width 21 height 4
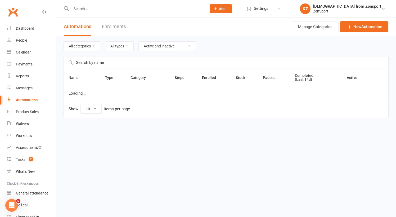
select select "50"
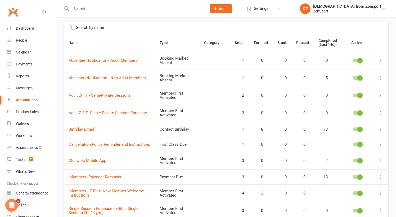
scroll to position [35, 0]
click at [353, 158] on div at bounding box center [356, 160] width 9 height 4
click at [352, 159] on input "checkbox" at bounding box center [352, 159] width 0 height 0
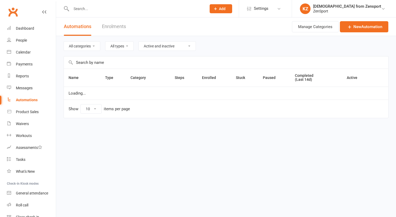
select select "50"
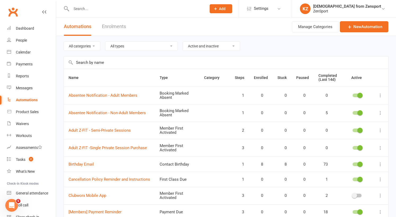
click at [87, 6] on input "text" at bounding box center [136, 8] width 133 height 7
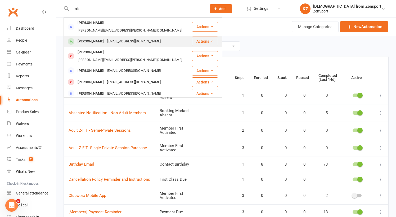
type input "milo"
click at [92, 38] on div "[PERSON_NAME]" at bounding box center [90, 42] width 29 height 8
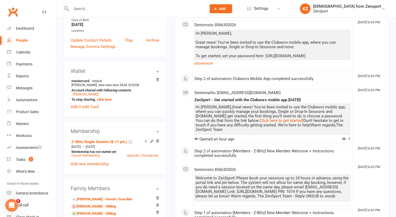
scroll to position [117, 0]
click at [28, 88] on div "Messages" at bounding box center [24, 88] width 17 height 4
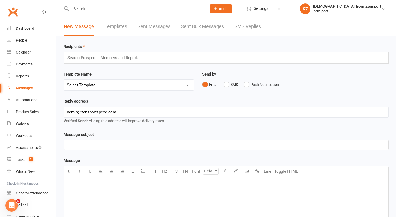
click at [122, 25] on link "Templates" at bounding box center [116, 26] width 22 height 18
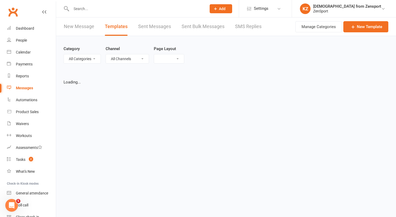
select select "list"
select select "100"
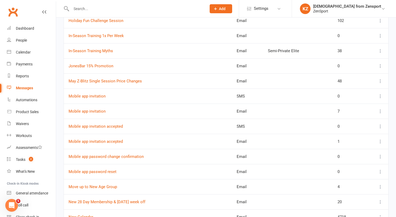
scroll to position [739, 0]
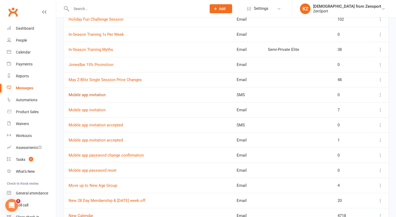
click at [103, 94] on link "Mobile app invitation" at bounding box center [87, 94] width 37 height 5
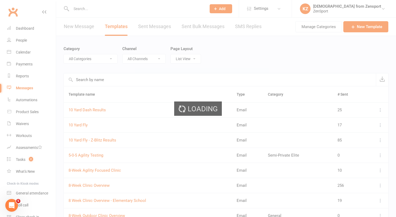
select select "mobile_app_template"
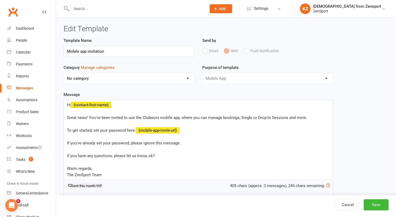
click at [240, 117] on span "Great news! You've been invited to use the Clubworx mobile app, where you can m…" at bounding box center [187, 117] width 240 height 5
click at [270, 117] on span "Great news! You've been invited to use the Clubworx mobile app, where you can m…" at bounding box center [195, 117] width 257 height 5
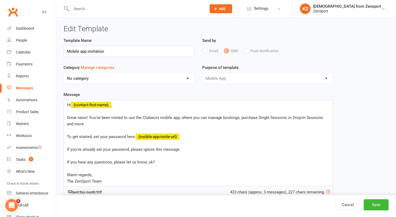
click at [320, 118] on span "Great news! You've been invited to use the Clubworx mobile app, where you can m…" at bounding box center [195, 120] width 257 height 11
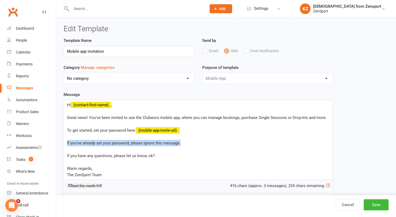
drag, startPoint x: 182, startPoint y: 143, endPoint x: 63, endPoint y: 143, distance: 119.3
click at [63, 143] on div "Template Name Mobile app invitation Send by Email SMS Push Notification Categor…" at bounding box center [198, 149] width 277 height 224
click at [156, 157] on p "If you have any questions, please let us know, ok?" at bounding box center [198, 155] width 262 height 6
drag, startPoint x: 183, startPoint y: 143, endPoint x: 63, endPoint y: 143, distance: 119.9
click at [63, 143] on div "Template Name Mobile app invitation Send by Email SMS Push Notification Categor…" at bounding box center [198, 149] width 277 height 224
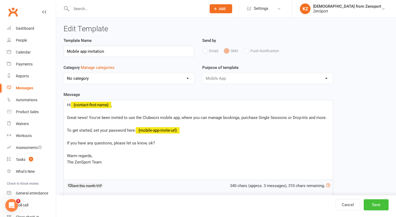
click at [375, 201] on button "Save" at bounding box center [376, 204] width 25 height 11
select select "100"
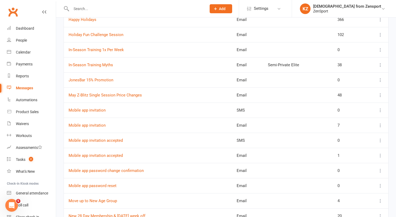
scroll to position [724, 0]
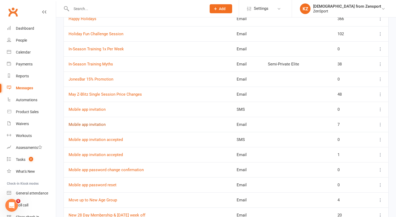
click at [98, 124] on link "Mobile app invitation" at bounding box center [87, 124] width 37 height 5
select select "mobile_app_template"
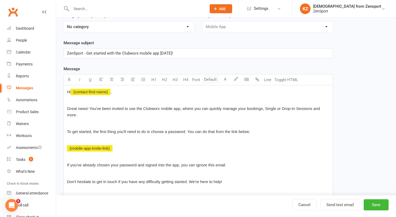
scroll to position [52, 0]
click at [266, 108] on span "Great news! You've been invited to use the Clubworx mobile app, where you can q…" at bounding box center [194, 111] width 254 height 11
click at [295, 108] on span "Great news! You've been invited to use the Clubworx mobile app, where you can q…" at bounding box center [190, 111] width 247 height 11
click at [88, 112] on span "Great news! You've been invited to use the Clubworx mobile app, where you can q…" at bounding box center [196, 111] width 259 height 11
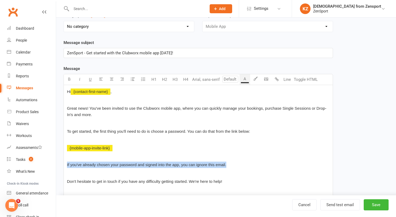
drag, startPoint x: 231, startPoint y: 165, endPoint x: 67, endPoint y: 161, distance: 164.4
click at [67, 161] on div "Hi ﻿ {contact-first-name} , Great news! You've been invited to use the Clubworx…" at bounding box center [198, 149] width 269 height 128
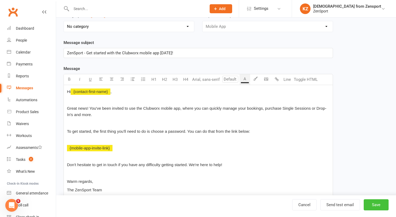
click at [368, 202] on button "Save" at bounding box center [376, 204] width 25 height 11
select select "100"
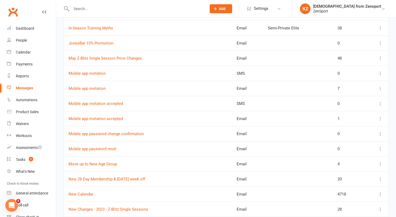
scroll to position [758, 0]
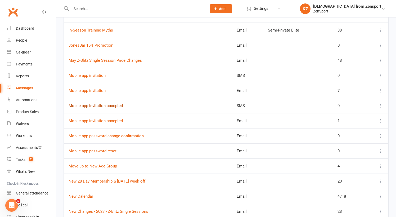
click at [103, 104] on link "Mobile app invitation accepted" at bounding box center [96, 105] width 54 height 5
select select "mobile_app_template"
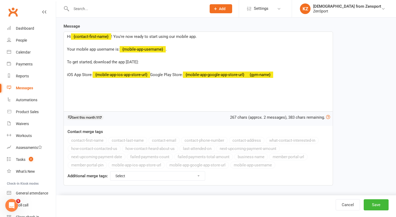
scroll to position [69, 0]
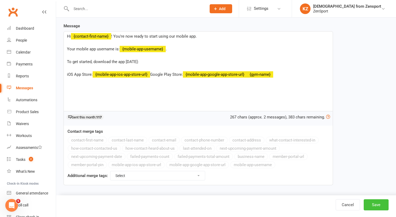
click at [373, 203] on button "Save" at bounding box center [376, 204] width 25 height 11
select select "100"
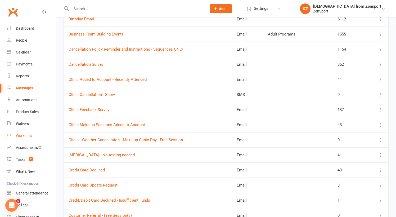
scroll to position [347, 0]
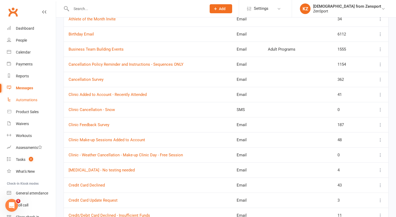
click at [26, 98] on div "Automations" at bounding box center [26, 100] width 21 height 4
select select "50"
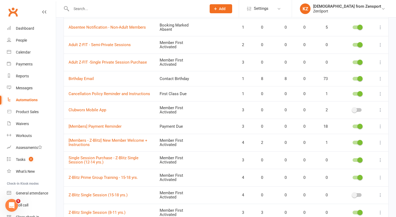
scroll to position [86, 0]
click at [93, 107] on link "Clubworx Mobile App" at bounding box center [88, 109] width 38 height 5
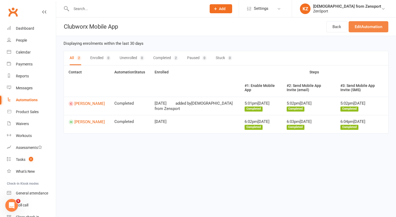
click at [363, 24] on link "Edit Automation" at bounding box center [368, 26] width 40 height 11
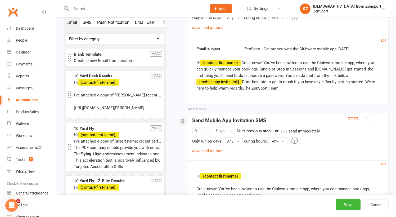
scroll to position [235, 0]
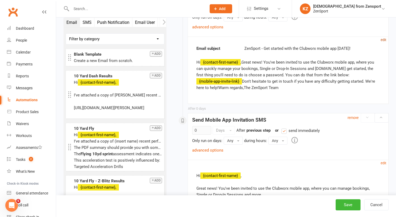
click at [382, 38] on small "edit" at bounding box center [383, 40] width 6 height 4
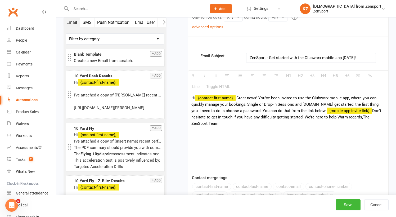
click at [238, 98] on div "Hi {contact-first-name} ,Great news! You've been invited to use the Clubworx mo…" at bounding box center [288, 131] width 200 height 79
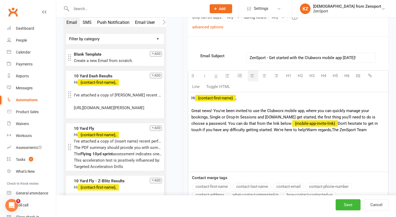
click at [210, 116] on div "Great news! You've been invited to use the Clubworx mobile app, where you can q…" at bounding box center [287, 119] width 193 height 25
click at [238, 116] on div "Great news! You've been invited to use the Clubworx mobile app, where you can q…" at bounding box center [287, 119] width 193 height 25
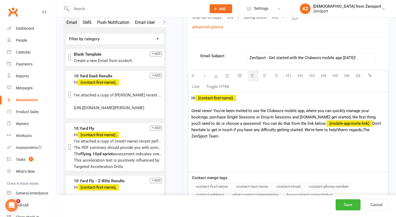
click at [290, 116] on div "Great news! You've been invited to use the Clubworx mobile app, where you can q…" at bounding box center [287, 123] width 193 height 32
click at [295, 117] on div "Great news! You've been invited to use the Clubworx mobile app, where you can q…" at bounding box center [287, 119] width 193 height 25
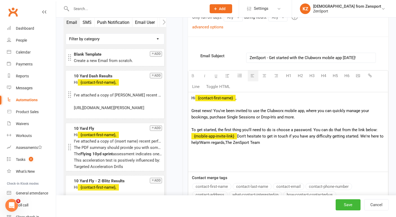
click at [312, 129] on div "To get started, the first thing you'll need to do is choose a password. You can…" at bounding box center [287, 135] width 193 height 19
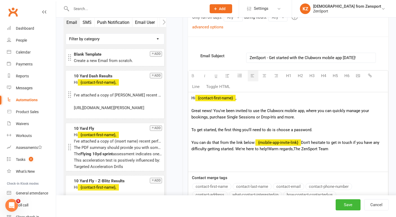
click at [302, 142] on div "You can do that from the link below: {mobile-app-invite-link} Don't hesitate to…" at bounding box center [287, 145] width 193 height 13
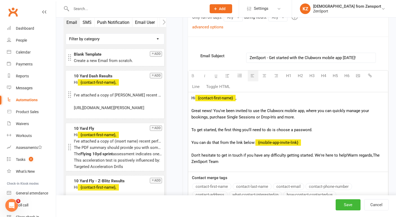
click at [346, 155] on div "Don't hesitate to get in touch if you have any difficulty getting started. We'r…" at bounding box center [287, 158] width 193 height 13
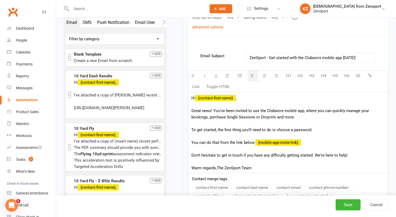
click at [218, 166] on div "Warm regards,The ZenSport Team" at bounding box center [287, 168] width 193 height 6
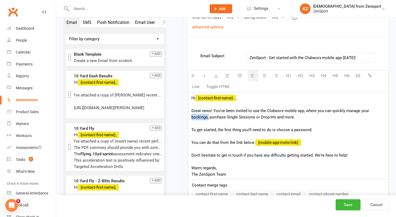
drag, startPoint x: 208, startPoint y: 116, endPoint x: 188, endPoint y: 116, distance: 20.6
click at [188, 116] on div "Hi {contact-first-name} , Great news! You've been invited to use the Clubworx m…" at bounding box center [288, 135] width 200 height 87
click at [254, 142] on div "You can do that from the link below: {mobile-app-invite-link}" at bounding box center [287, 142] width 193 height 6
click at [229, 142] on div "You can do that from the link: {mobile-app-invite-link}" at bounding box center [287, 142] width 193 height 6
drag, startPoint x: 239, startPoint y: 141, endPoint x: 174, endPoint y: 141, distance: 64.6
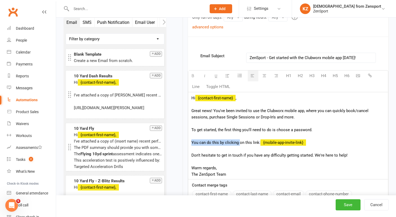
click at [174, 141] on div "Starts on Booking Cancelled Booking Due Booking Late-Cancelled Booking Marked A…" at bounding box center [281, 114] width 222 height 650
click at [355, 110] on div "Great news! You've been invited to use the Clubworx mobile app, where you can q…" at bounding box center [287, 113] width 193 height 13
click at [219, 128] on div "To get started, the first thing you'll need to do is choose a password." at bounding box center [287, 129] width 193 height 6
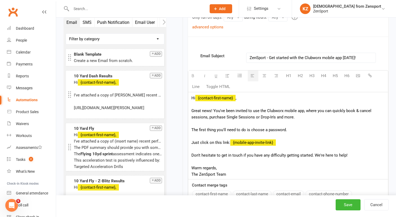
click at [228, 143] on div "Just click on this link: {mobile-app-invite-link}" at bounding box center [287, 142] width 193 height 6
click at [312, 155] on div "Don't hesitate to get in touch if you have any difficulty getting started. We'r…" at bounding box center [287, 155] width 193 height 6
click at [349, 203] on button "Save" at bounding box center [347, 204] width 25 height 11
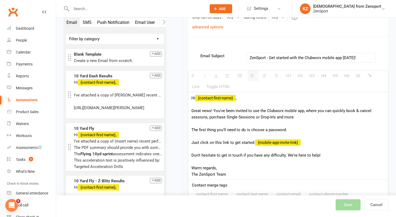
select select "50"
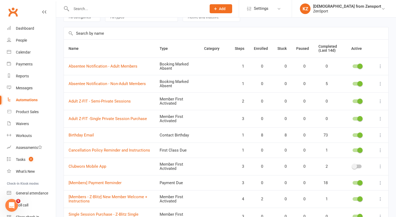
scroll to position [34, 0]
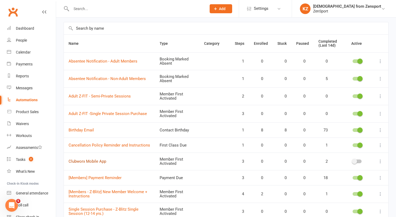
click at [103, 159] on link "Clubworx Mobile App" at bounding box center [88, 161] width 38 height 5
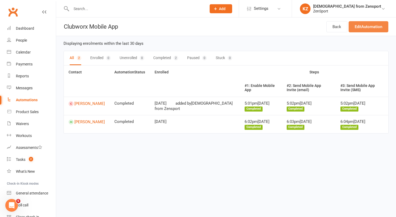
click at [373, 24] on link "Edit Automation" at bounding box center [368, 26] width 40 height 11
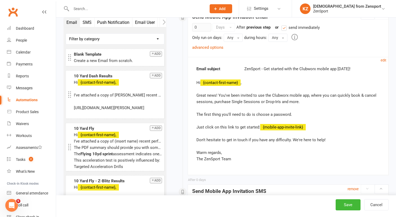
scroll to position [217, 0]
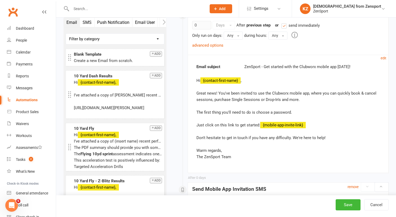
click at [215, 99] on div "Hi {contact-first-name} , Great news! You've been invited to use the Clubworx m…" at bounding box center [287, 118] width 183 height 83
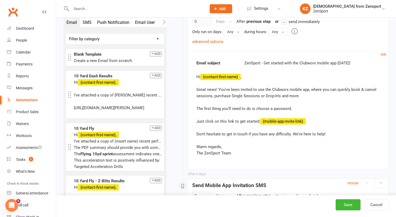
scroll to position [221, 0]
click at [384, 52] on small "edit" at bounding box center [383, 54] width 6 height 4
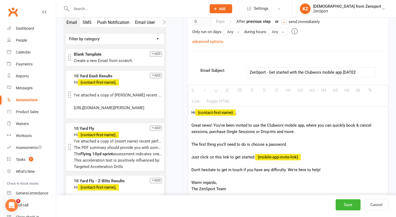
click at [209, 132] on div "Hi {contact-first-name} , Great news! You've been invited to use the Clubworx m…" at bounding box center [288, 150] width 200 height 87
click at [318, 131] on div "Hi {contact-first-name} , Great news! You've been invited to use the Clubworx m…" at bounding box center [288, 150] width 200 height 87
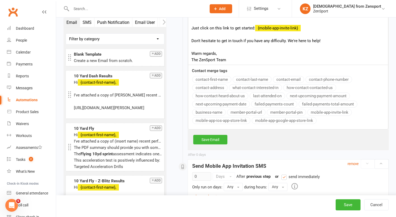
scroll to position [350, 0]
click at [220, 137] on link "Save Email" at bounding box center [210, 139] width 34 height 10
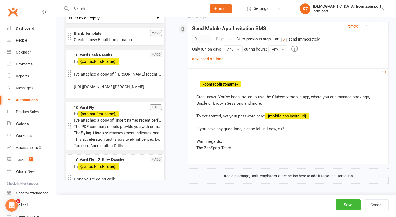
scroll to position [381, 0]
click at [348, 204] on button "Save" at bounding box center [347, 204] width 25 height 11
select select "50"
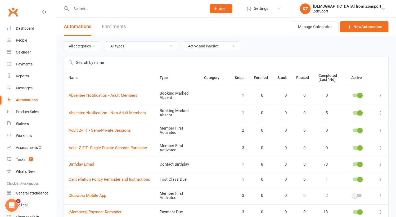
click at [87, 9] on input "text" at bounding box center [136, 8] width 133 height 7
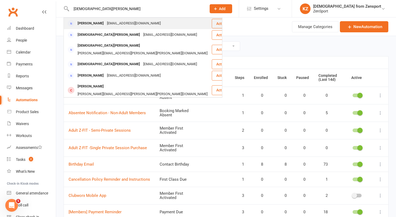
type input "kristen mont"
click at [97, 22] on div "[PERSON_NAME]" at bounding box center [90, 24] width 29 height 8
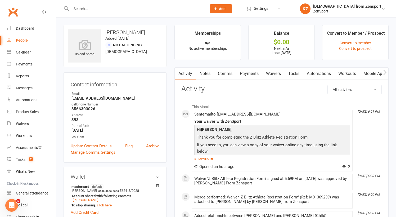
click at [230, 73] on link "Comms" at bounding box center [225, 73] width 22 height 12
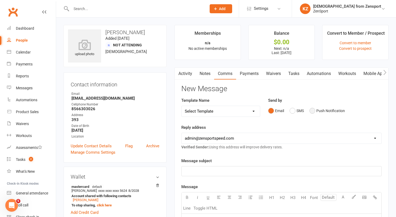
click at [313, 110] on button "Push Notification" at bounding box center [326, 111] width 35 height 10
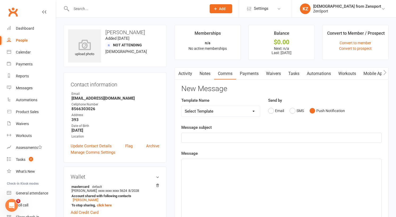
click at [211, 136] on p "﻿" at bounding box center [281, 137] width 193 height 6
click at [198, 162] on p "﻿" at bounding box center [281, 163] width 193 height 6
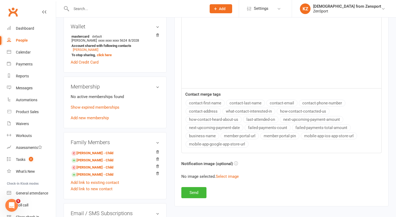
scroll to position [151, 0]
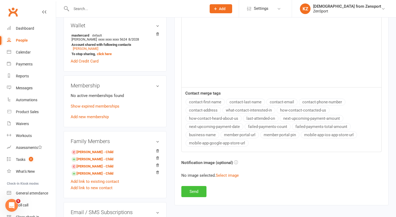
click at [196, 189] on button "Send" at bounding box center [193, 191] width 25 height 11
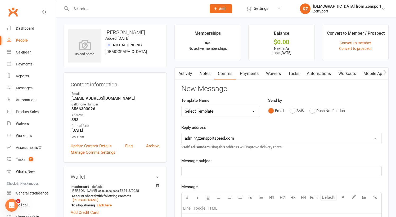
click at [184, 73] on link "Activity" at bounding box center [185, 73] width 21 height 12
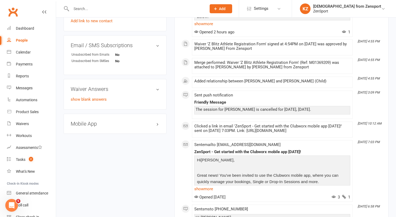
scroll to position [318, 0]
